Goal: Information Seeking & Learning: Learn about a topic

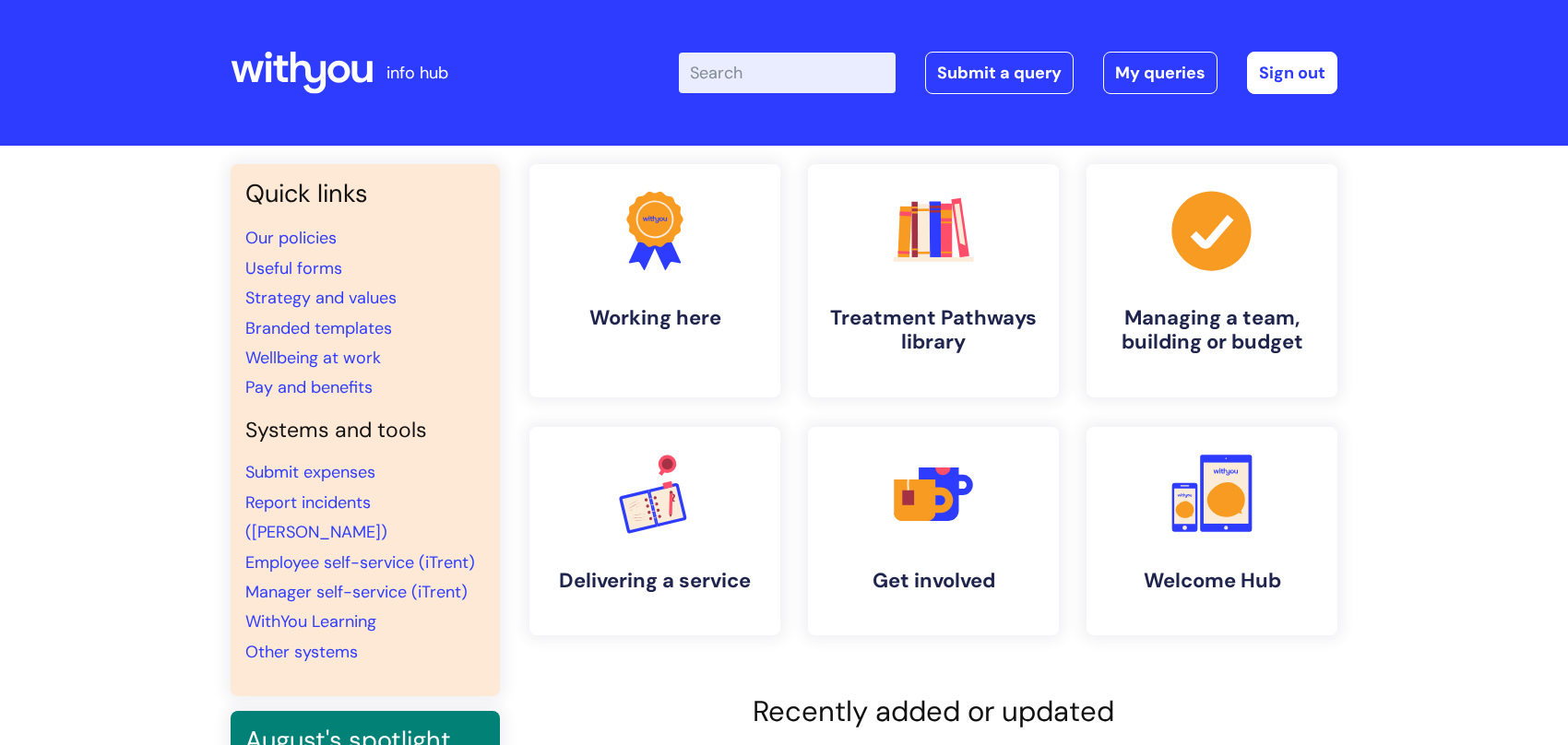
click at [791, 89] on input "Enter your search term here..." at bounding box center [786, 72] width 216 height 41
type input "eap"
click button "Search" at bounding box center [0, 0] width 0 height 0
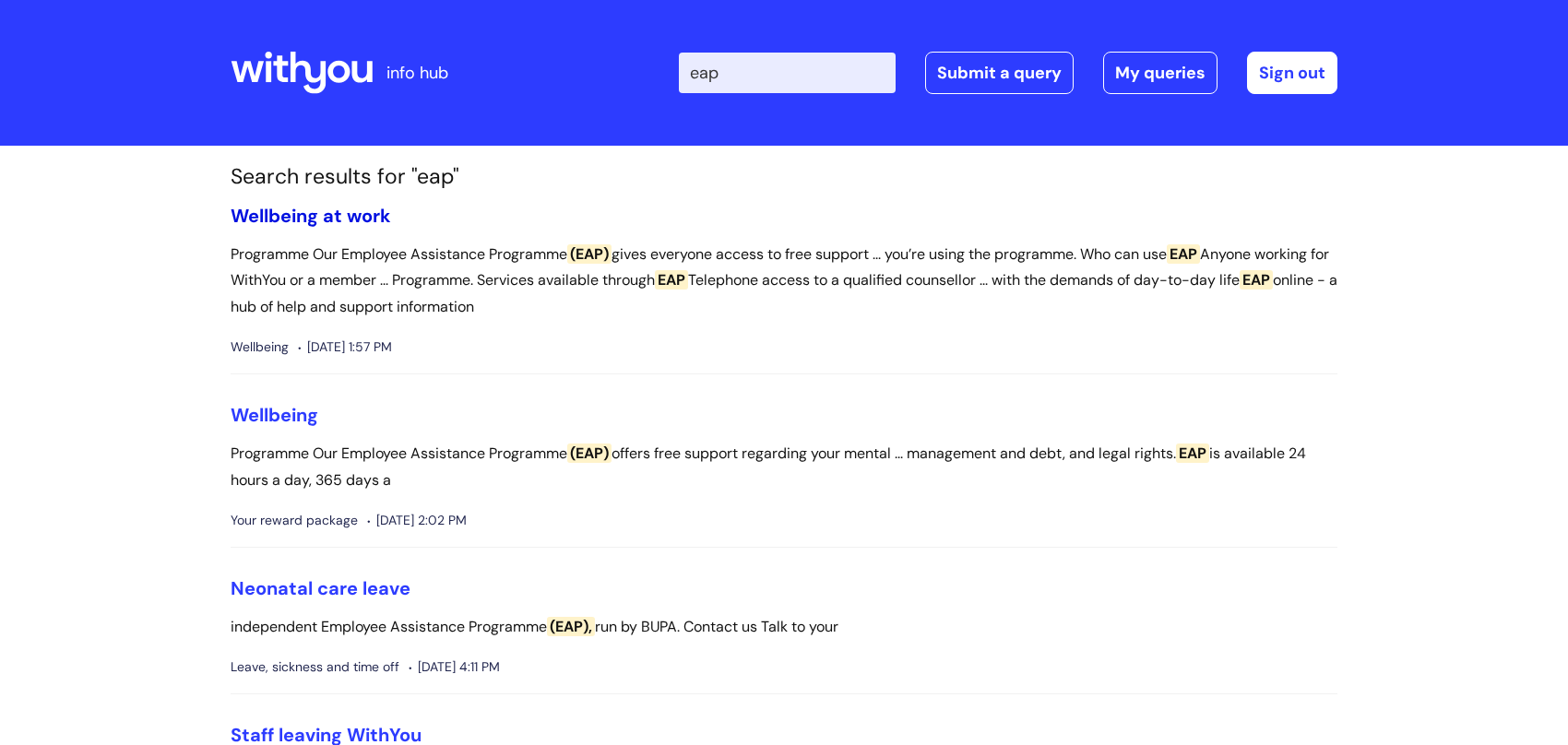
click at [350, 218] on link "Wellbeing at work" at bounding box center [311, 215] width 160 height 24
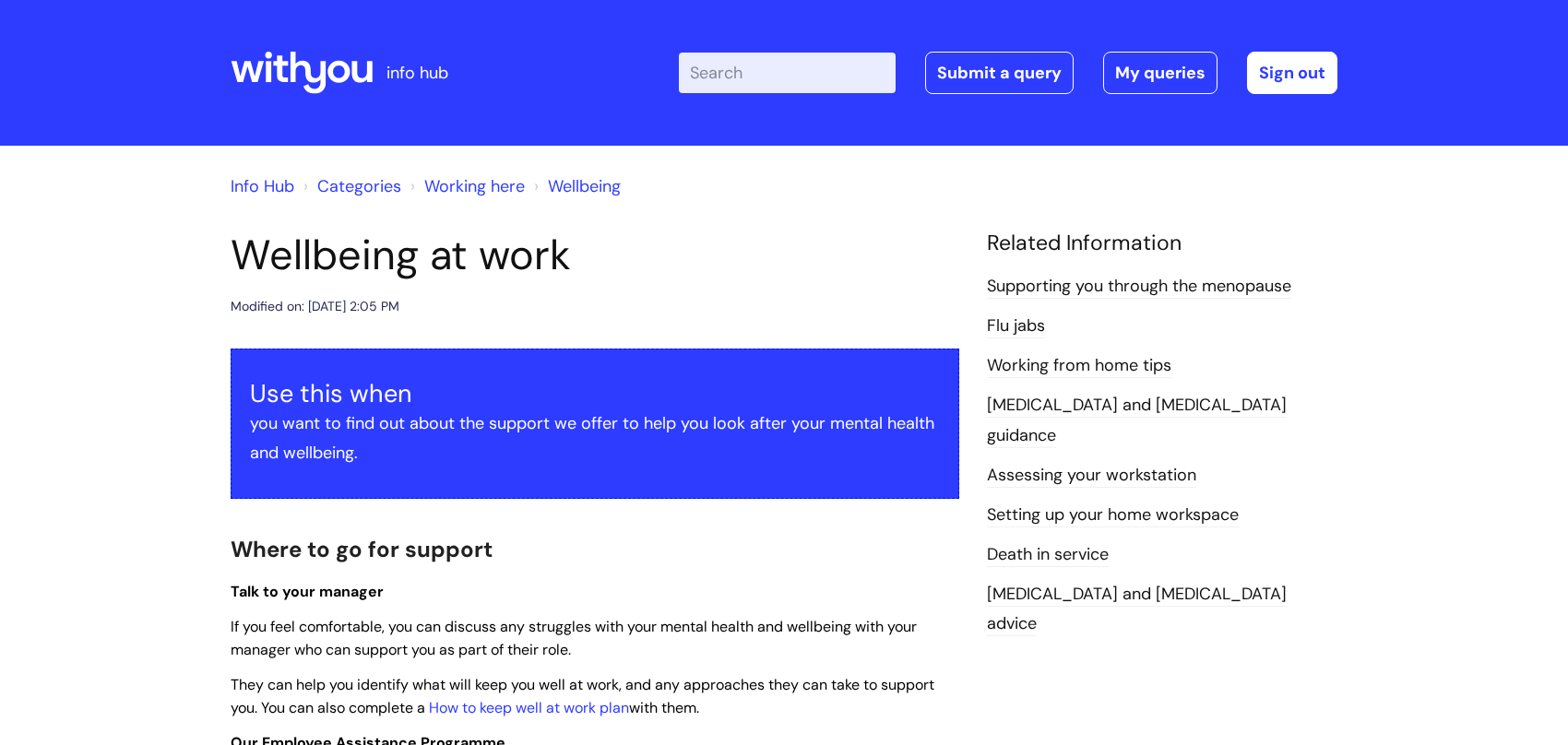
drag, startPoint x: 807, startPoint y: 93, endPoint x: 799, endPoint y: 81, distance: 14.4
click at [799, 81] on div "Enter your search term here... Search Submit a query My queries Welcome Lois Ha…" at bounding box center [1008, 72] width 659 height 43
click at [783, 72] on input "Enter your search term here..." at bounding box center [786, 72] width 216 height 41
type input "family"
click button "Search" at bounding box center [0, 0] width 0 height 0
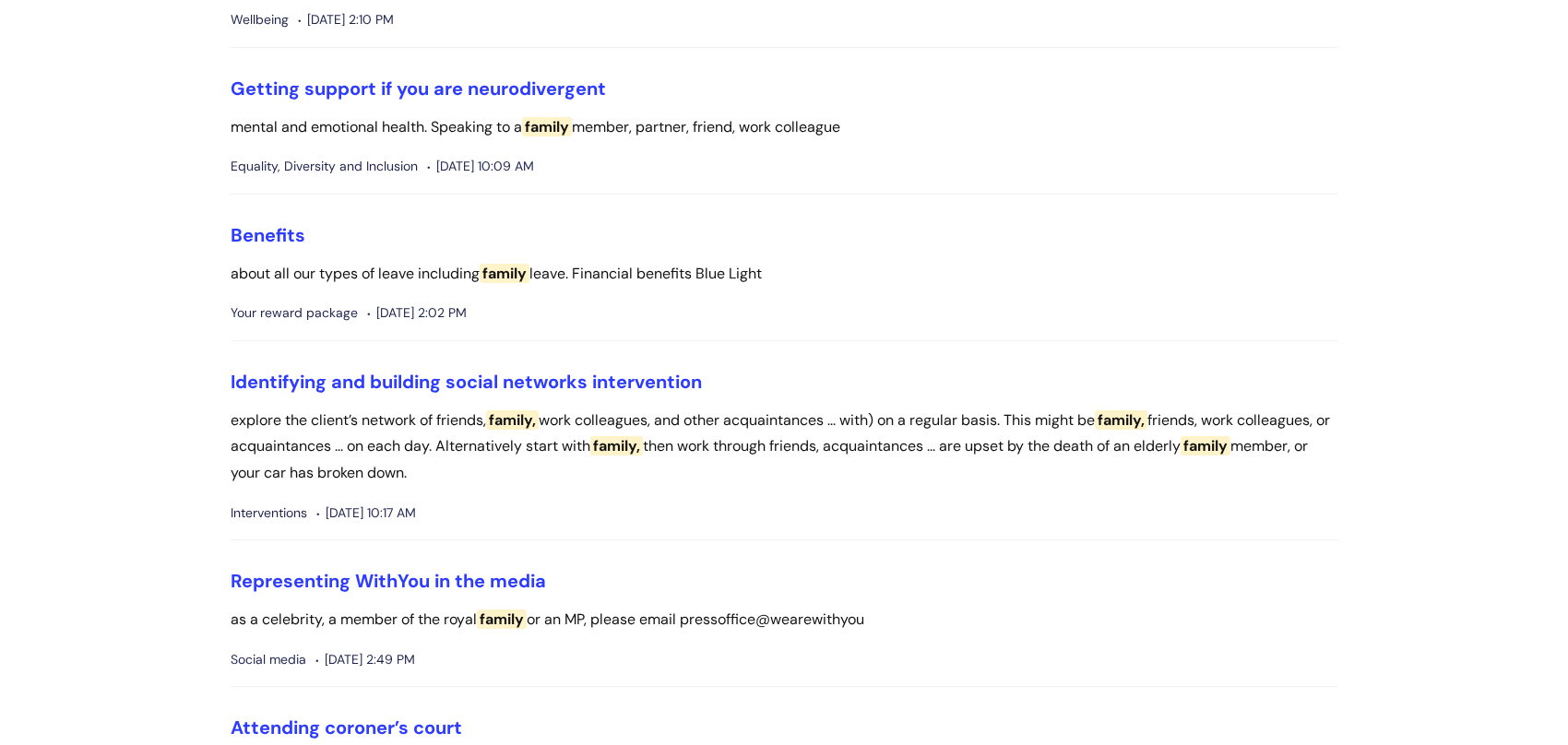
scroll to position [1843, 0]
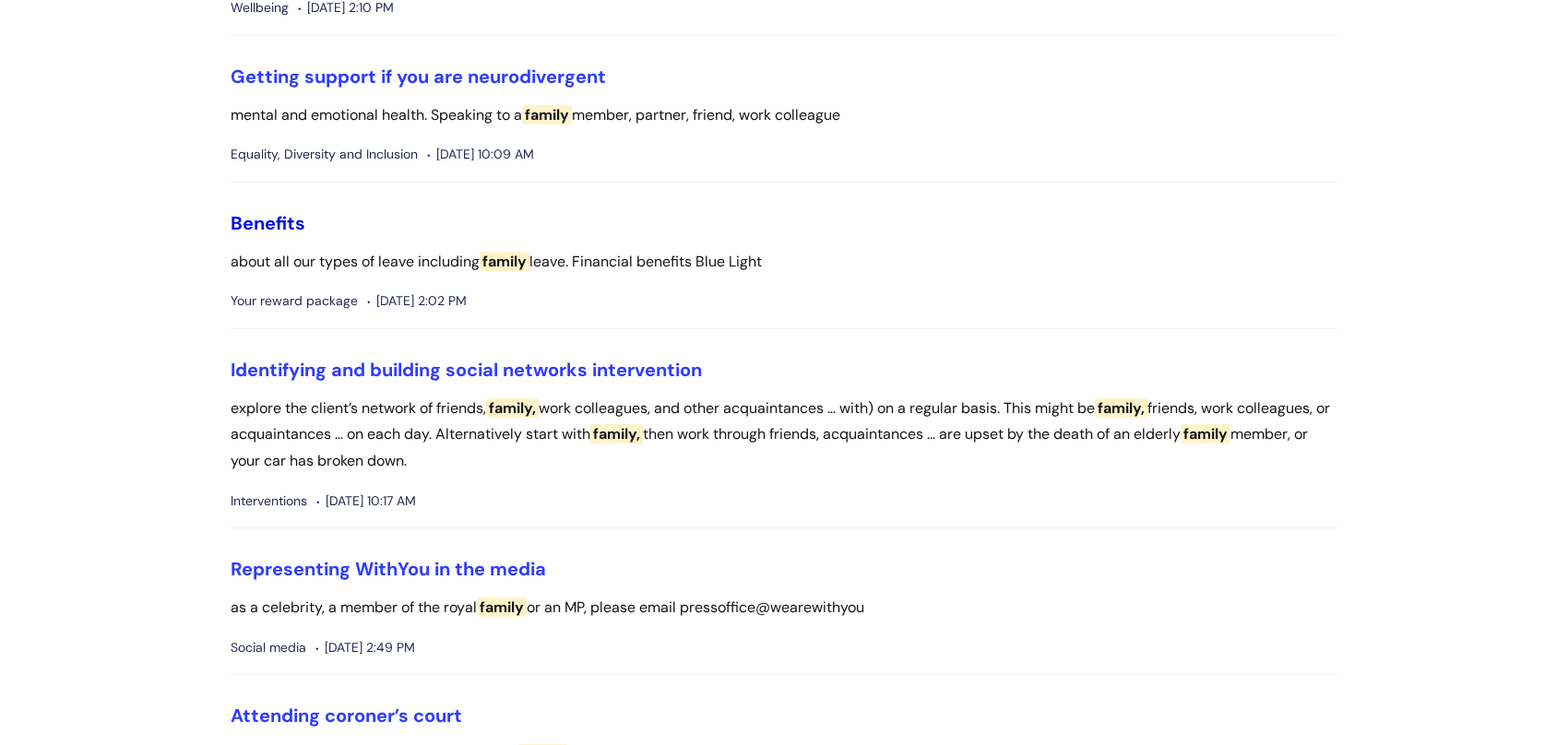
click at [273, 235] on link "Benefits" at bounding box center [268, 223] width 74 height 24
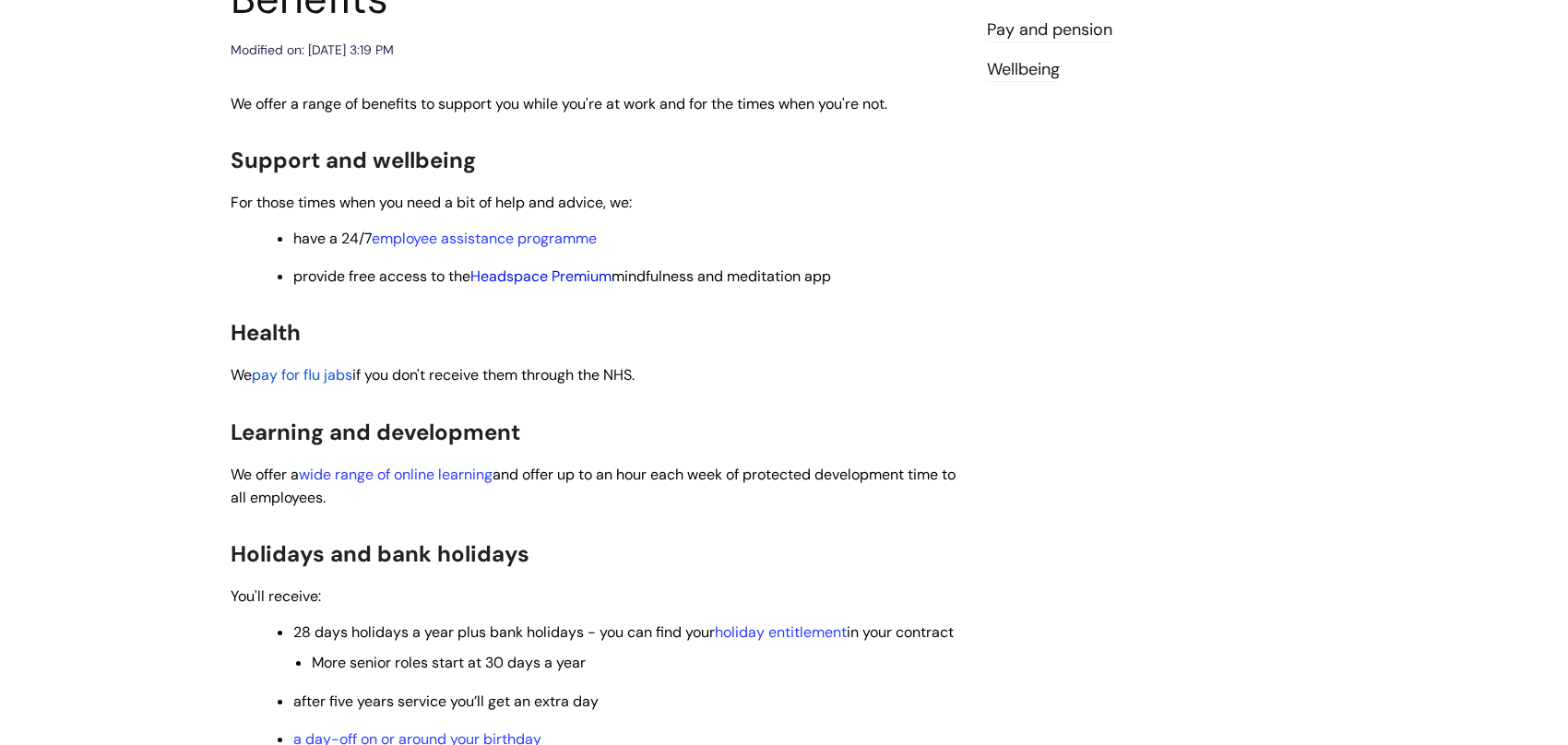
scroll to position [461, 0]
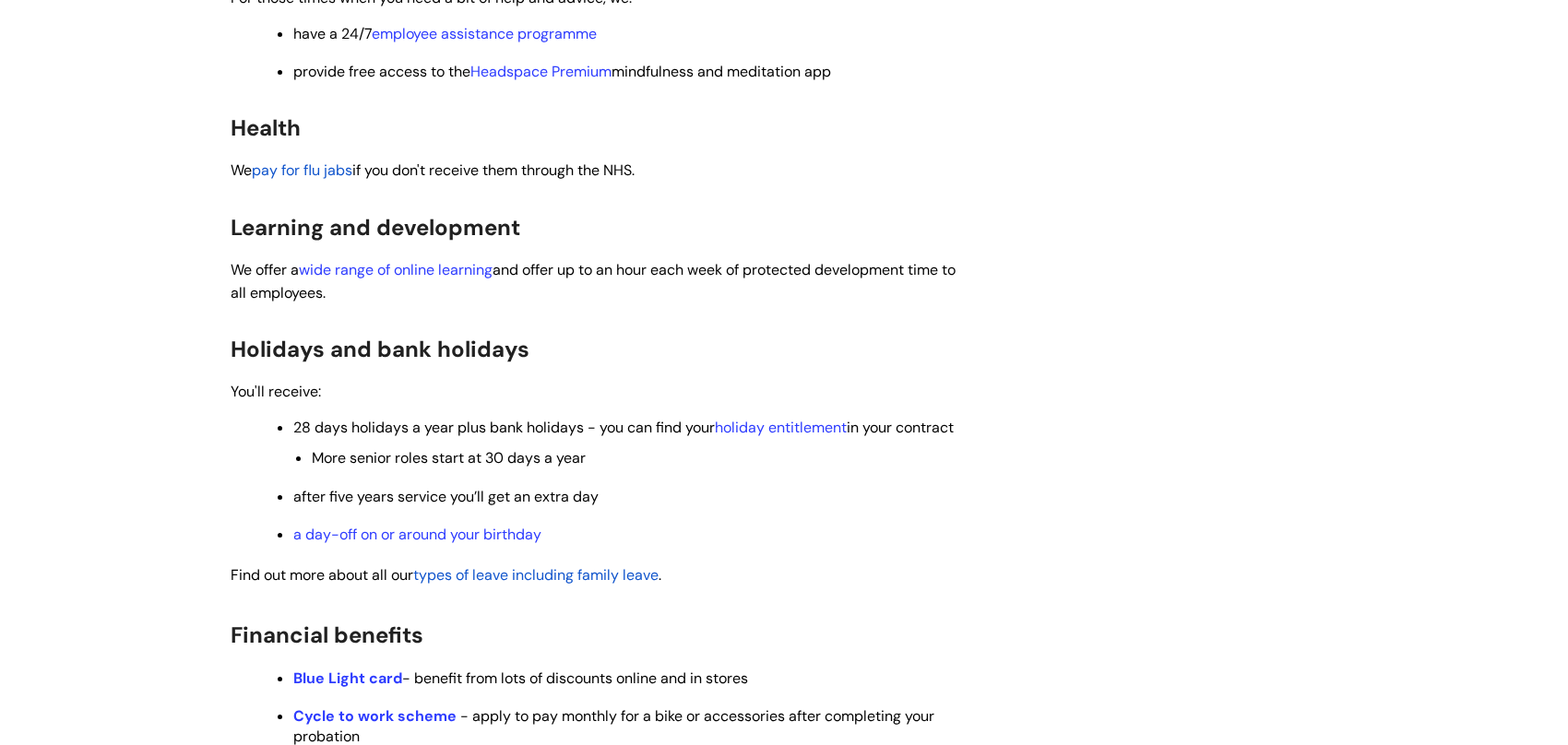
click at [469, 584] on span "types of leave including family leave" at bounding box center [535, 574] width 245 height 19
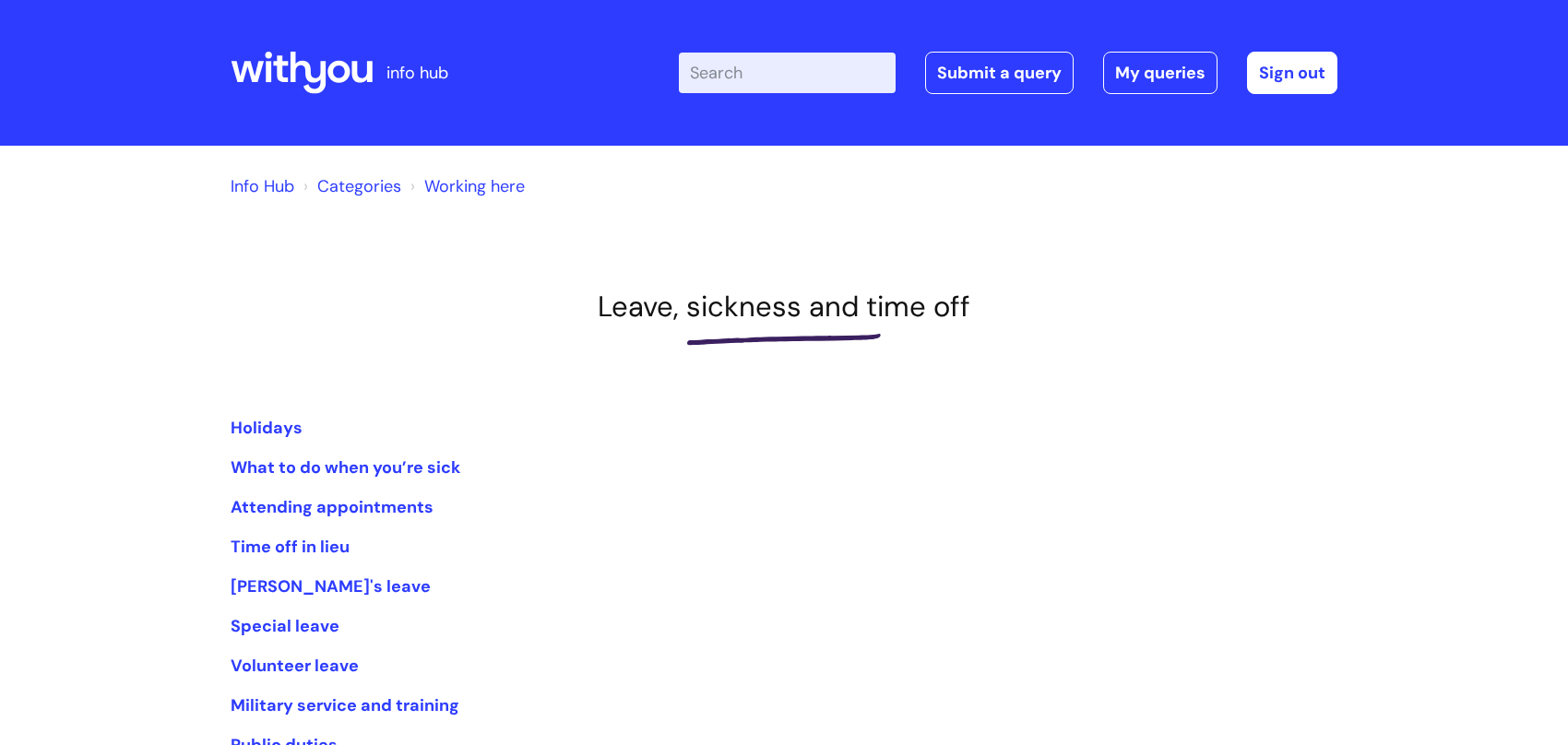
scroll to position [276, 0]
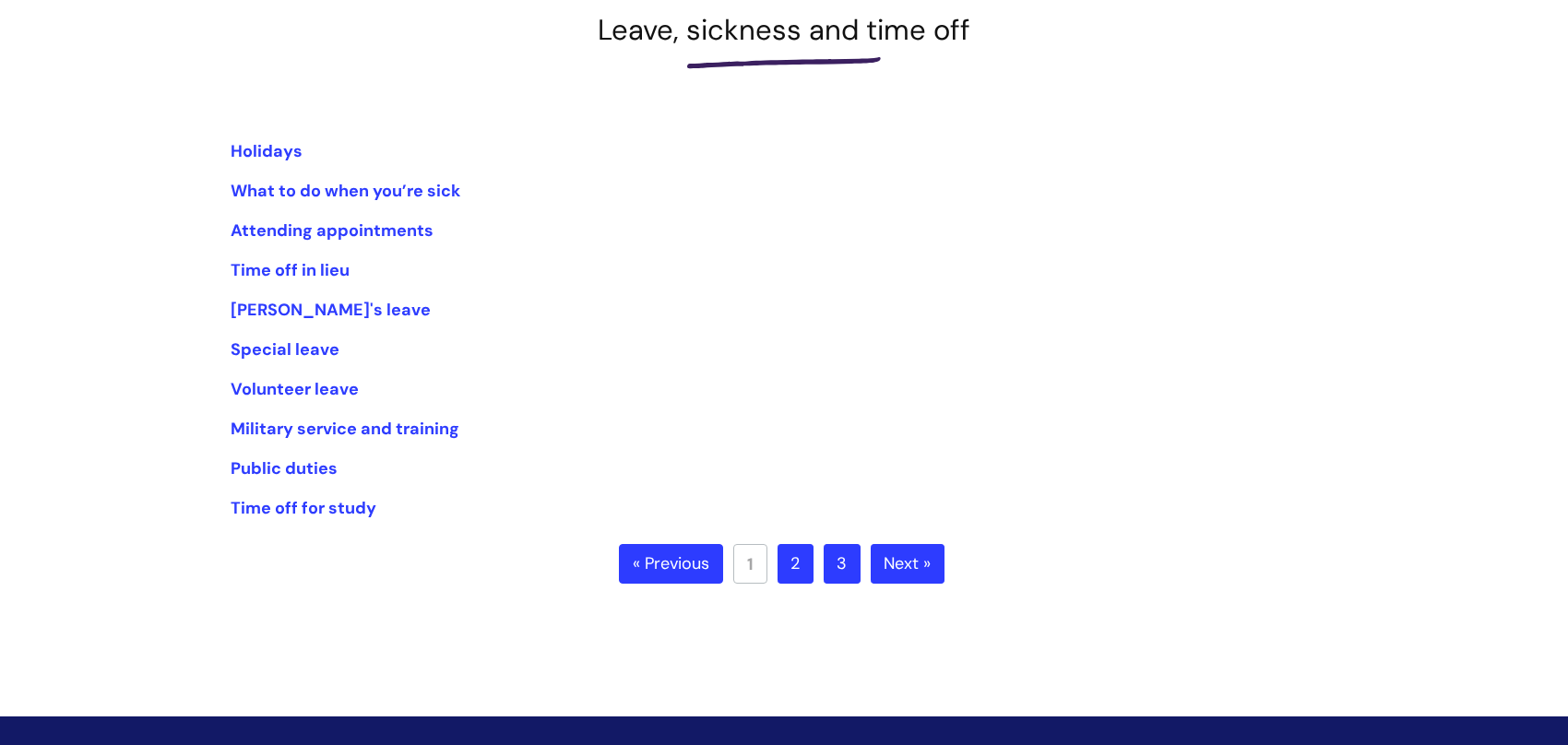
click at [883, 561] on link "Next »" at bounding box center [906, 564] width 73 height 41
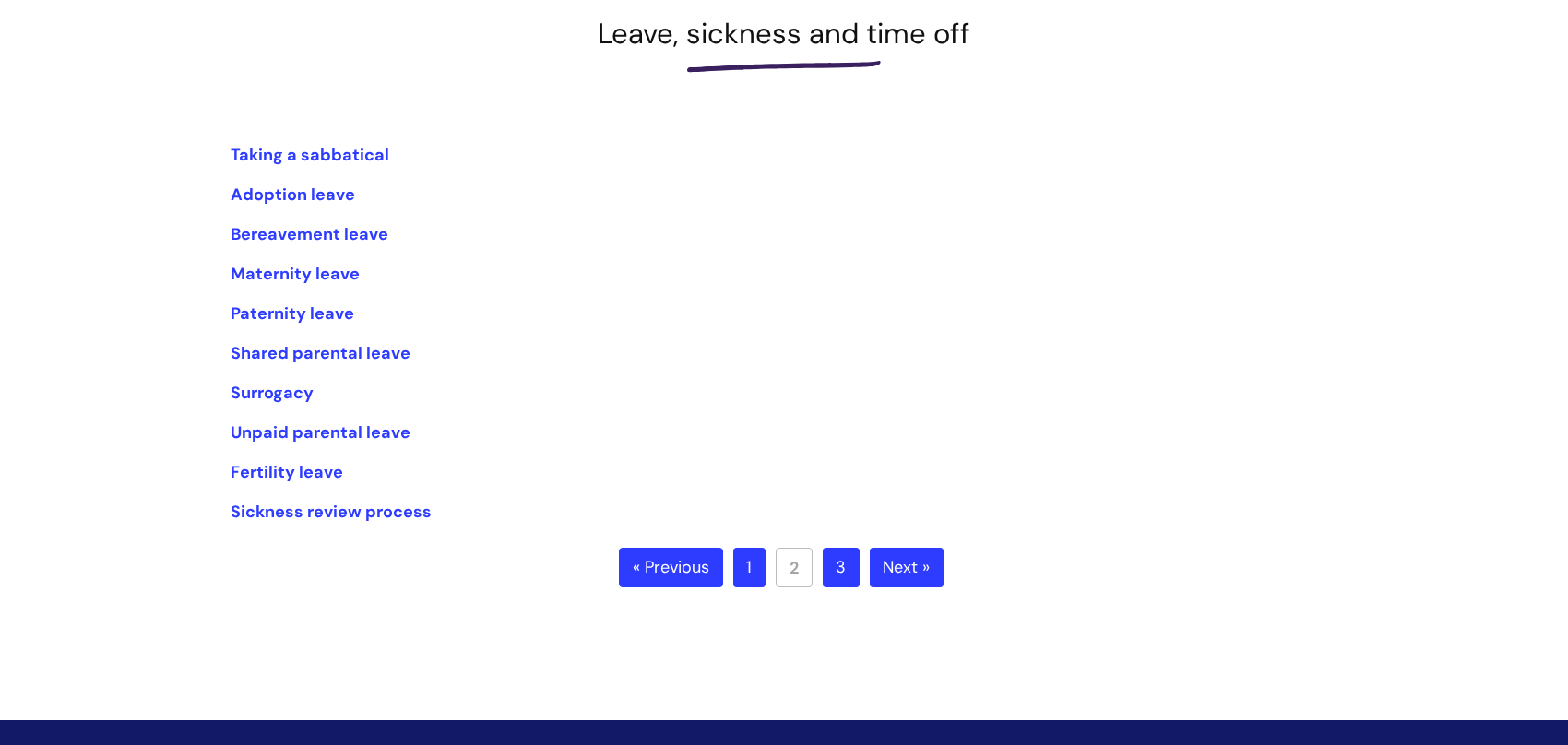
scroll to position [276, 0]
